Goal: Information Seeking & Learning: Learn about a topic

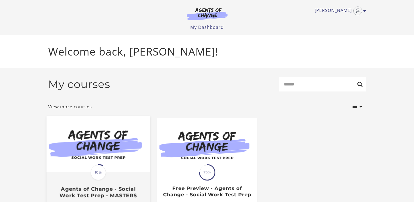
click at [104, 162] on img at bounding box center [97, 144] width 103 height 56
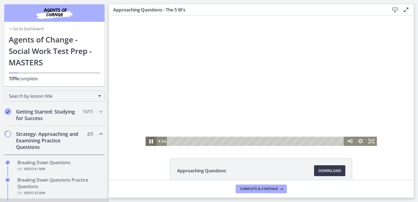
click at [149, 142] on icon "Pause" at bounding box center [151, 141] width 4 height 4
click at [150, 142] on icon "Play Video" at bounding box center [151, 141] width 3 height 4
click at [149, 142] on icon "Pause" at bounding box center [151, 141] width 4 height 4
click at [150, 142] on icon "Play Video" at bounding box center [151, 141] width 3 height 5
click at [149, 142] on icon "Pause" at bounding box center [151, 141] width 4 height 4
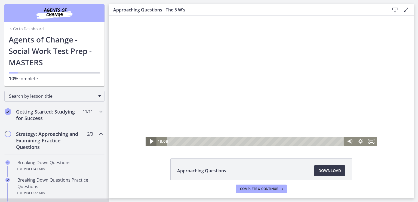
click at [150, 142] on icon "Play Video" at bounding box center [151, 141] width 3 height 5
click at [150, 140] on icon "Pause" at bounding box center [151, 142] width 3 height 4
click at [148, 140] on icon "Play Video" at bounding box center [151, 141] width 13 height 11
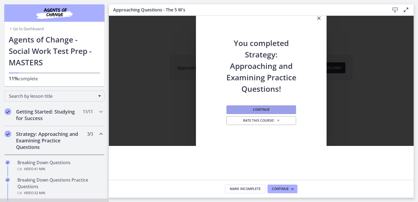
click at [244, 111] on button "Continue" at bounding box center [261, 109] width 70 height 9
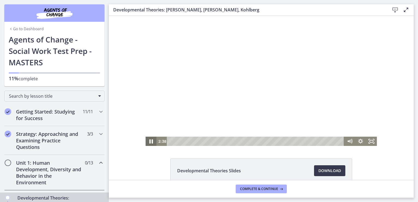
click at [149, 141] on icon "Pause" at bounding box center [151, 141] width 13 height 11
